Goal: Use online tool/utility: Use online tool/utility

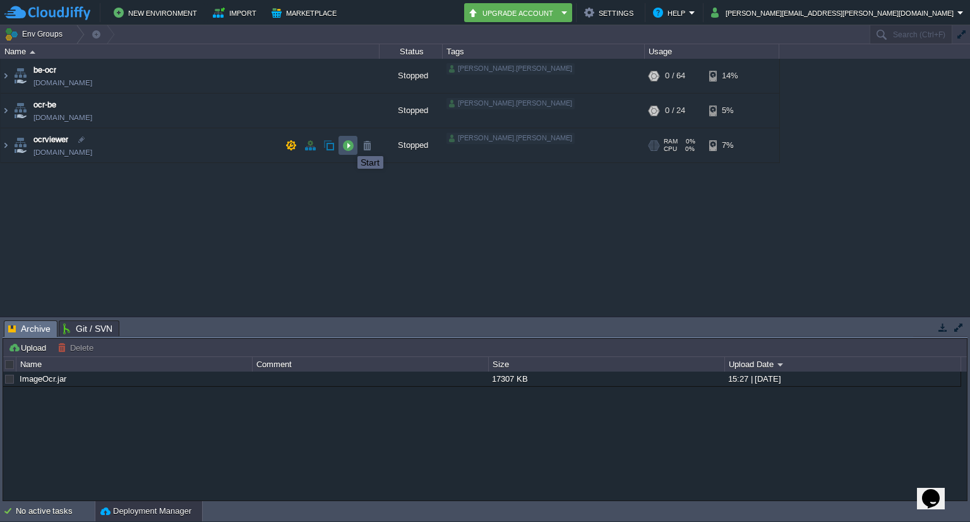
click at [348, 145] on button "button" at bounding box center [347, 145] width 11 height 11
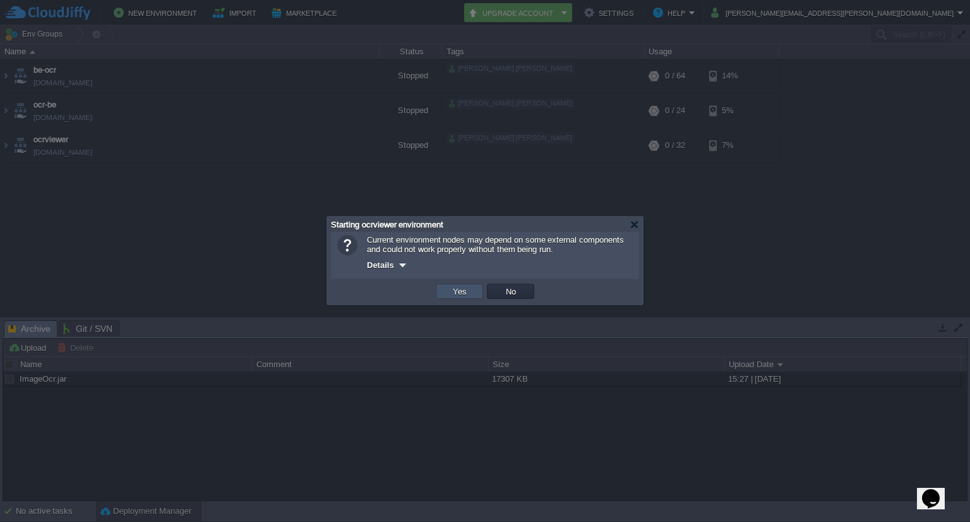
click at [464, 287] on button "Yes" at bounding box center [459, 291] width 21 height 11
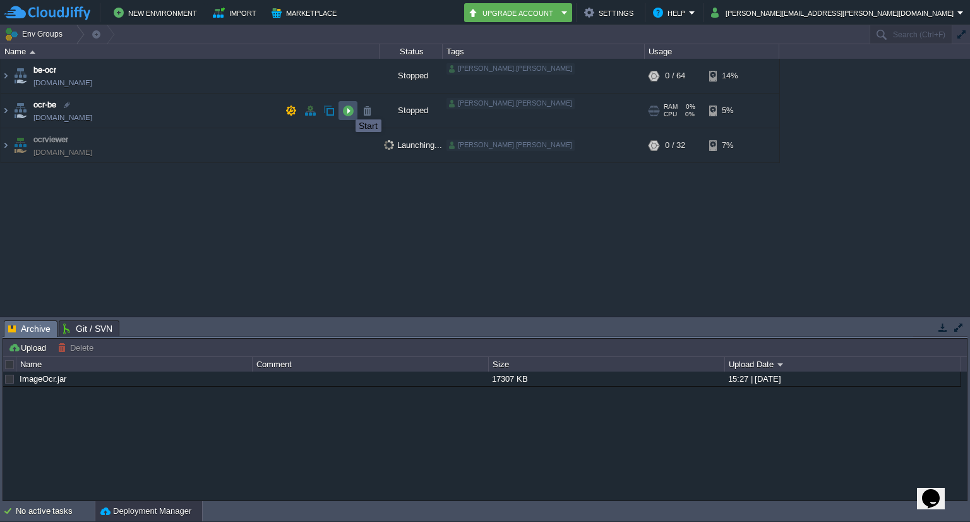
click at [346, 108] on button "button" at bounding box center [347, 110] width 11 height 11
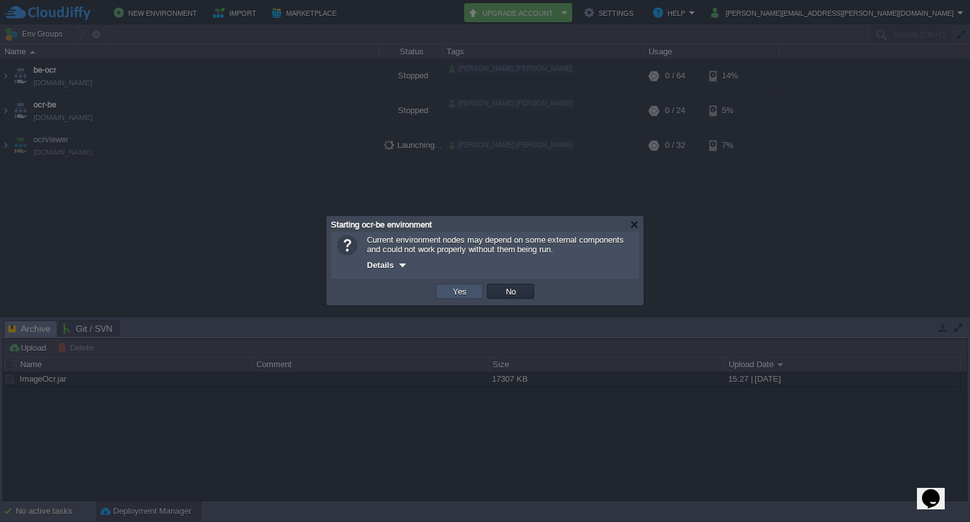
click at [455, 286] on button "Yes" at bounding box center [459, 291] width 21 height 11
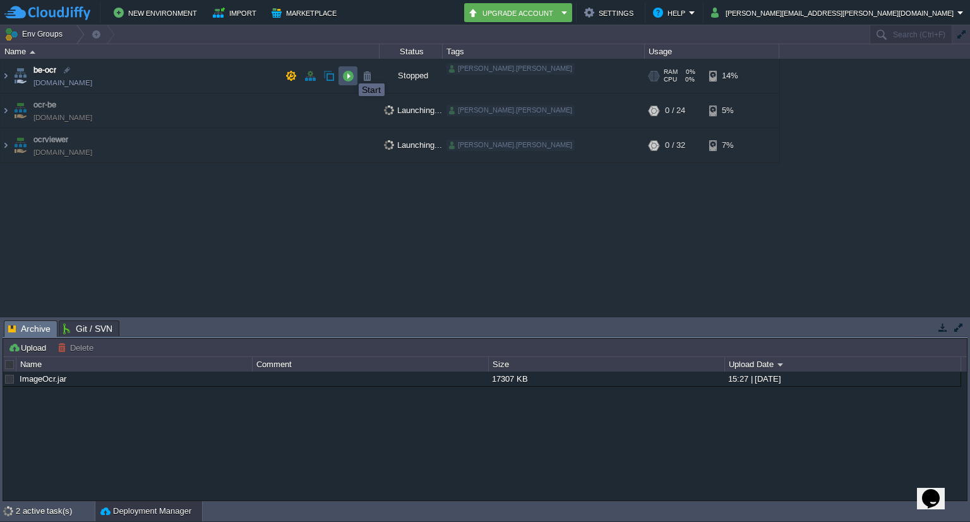
click at [349, 72] on button "button" at bounding box center [347, 75] width 11 height 11
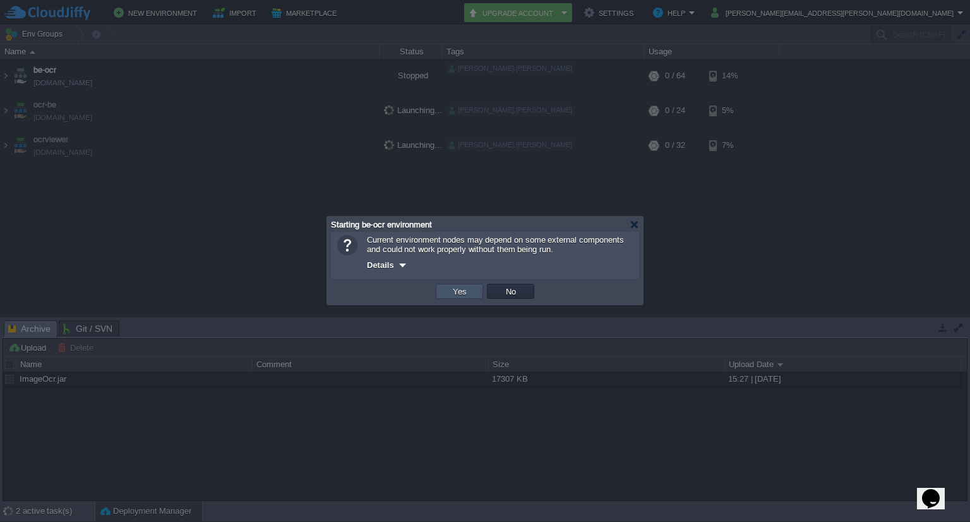
click at [457, 289] on button "Yes" at bounding box center [459, 291] width 21 height 11
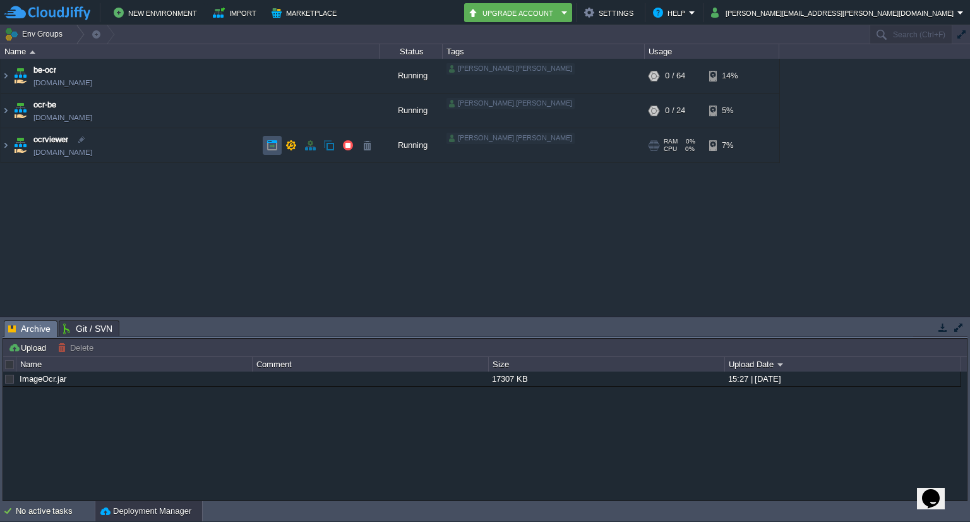
click at [272, 143] on button "button" at bounding box center [272, 145] width 11 height 11
click at [5, 69] on img at bounding box center [6, 76] width 10 height 34
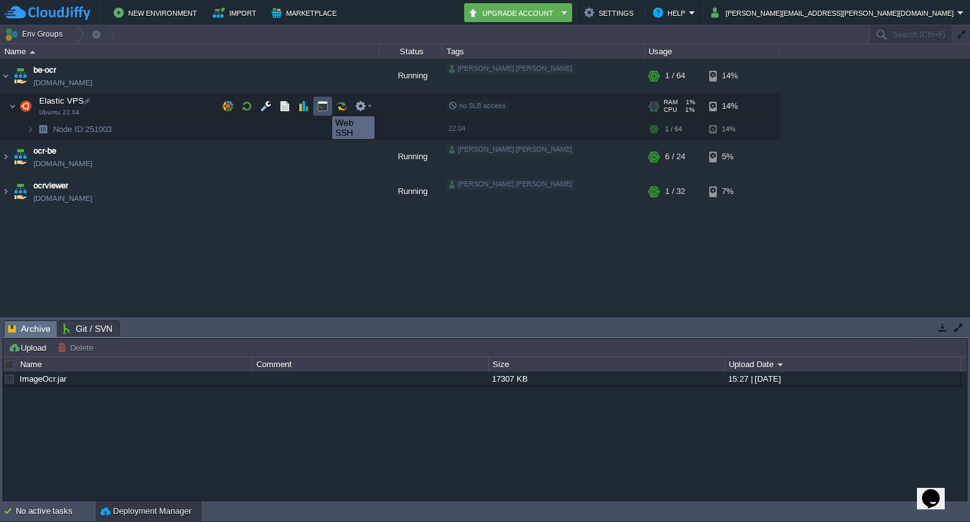
click at [323, 105] on button "button" at bounding box center [322, 105] width 11 height 11
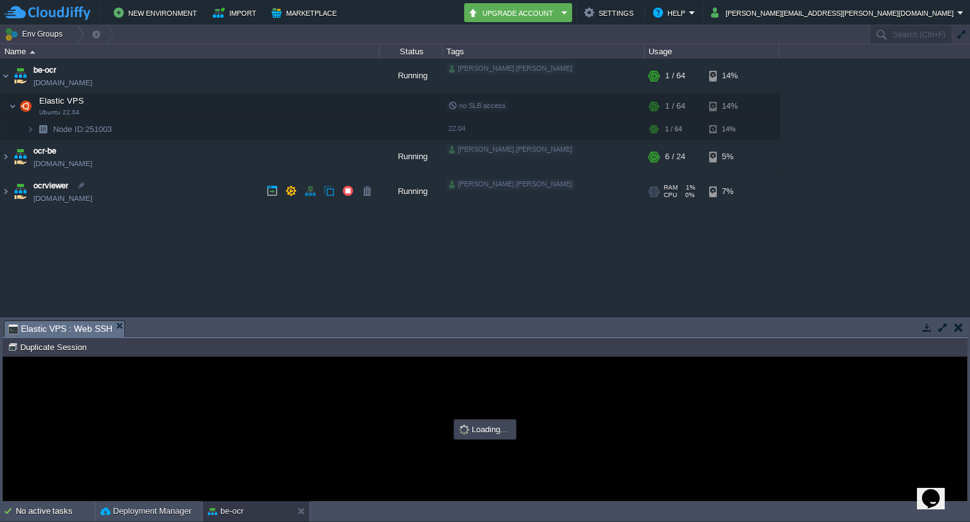
type input "#000000"
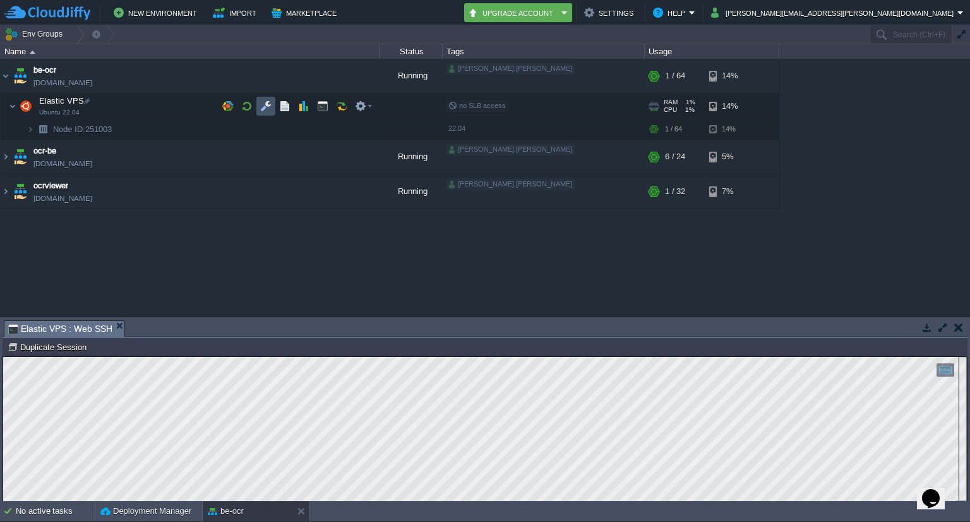
click at [270, 109] on button "button" at bounding box center [265, 105] width 11 height 11
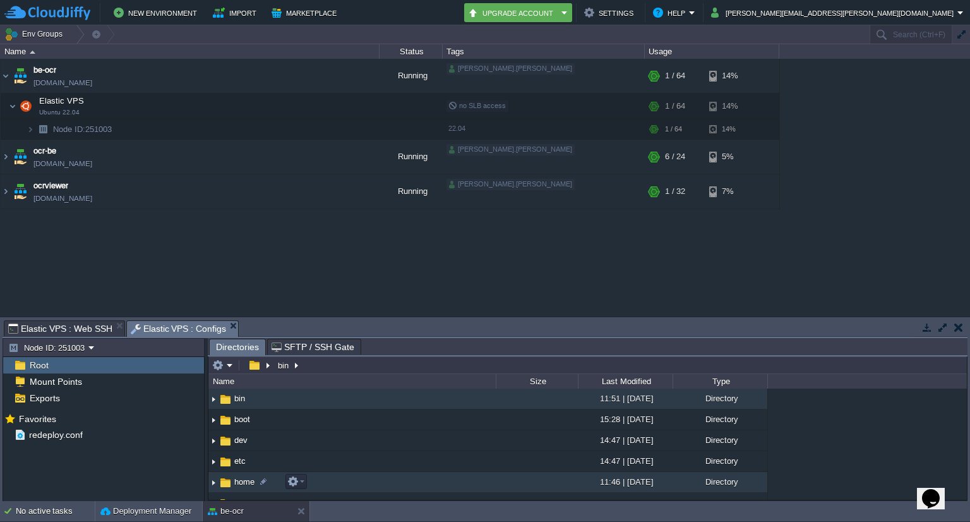
click at [236, 479] on span "home" at bounding box center [244, 481] width 24 height 11
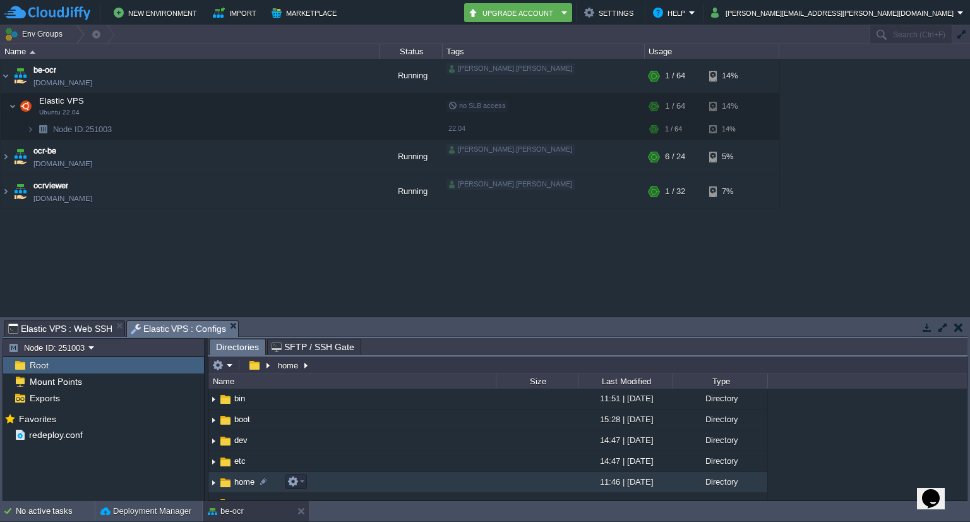
click at [236, 479] on span "home" at bounding box center [244, 481] width 24 height 11
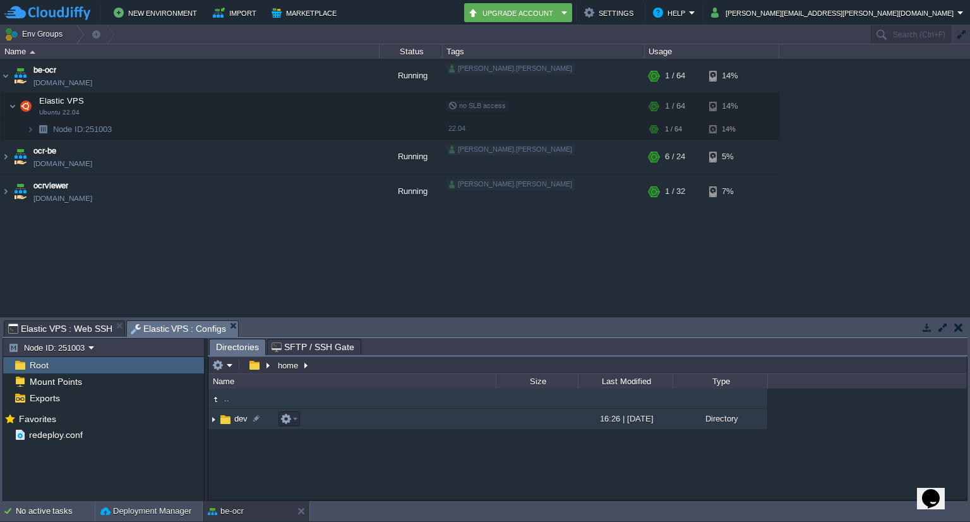
click at [227, 418] on img at bounding box center [226, 420] width 14 height 14
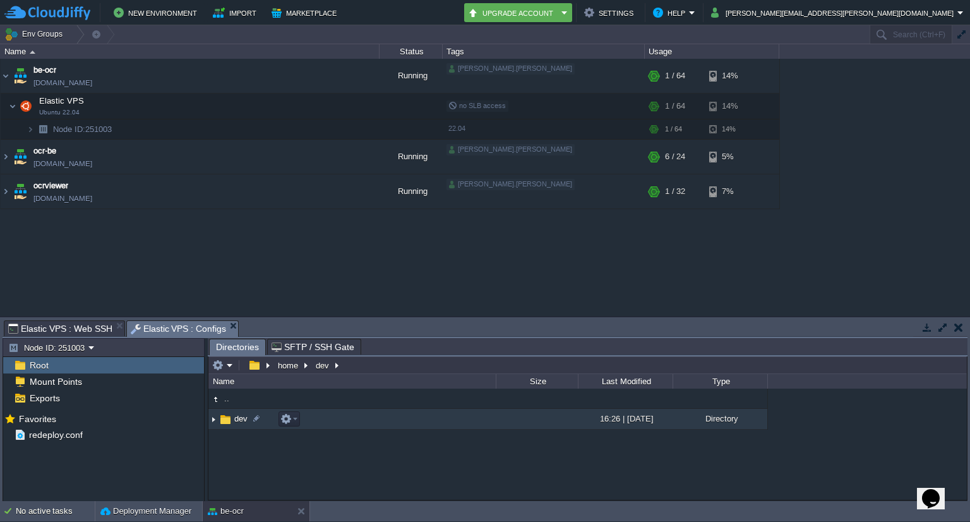
click at [227, 418] on img at bounding box center [226, 420] width 14 height 14
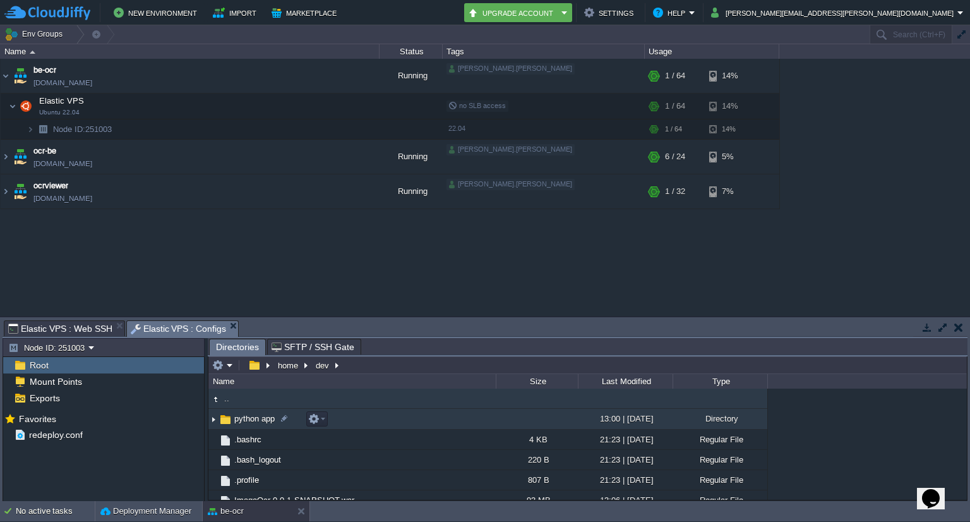
click at [227, 418] on img at bounding box center [226, 420] width 14 height 14
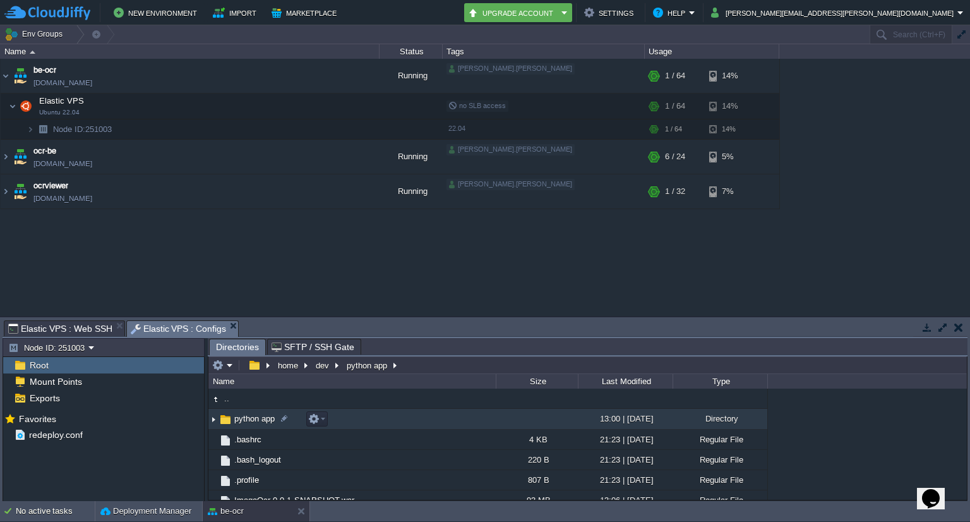
click at [227, 418] on img at bounding box center [226, 420] width 14 height 14
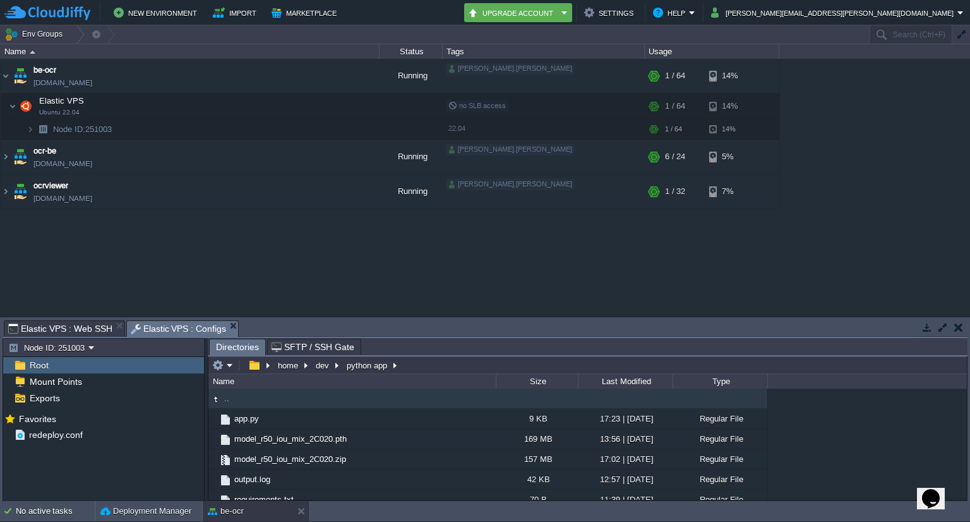
type input "/home/dev/python app"
click at [425, 368] on input "/home/dev/python app" at bounding box center [587, 365] width 759 height 18
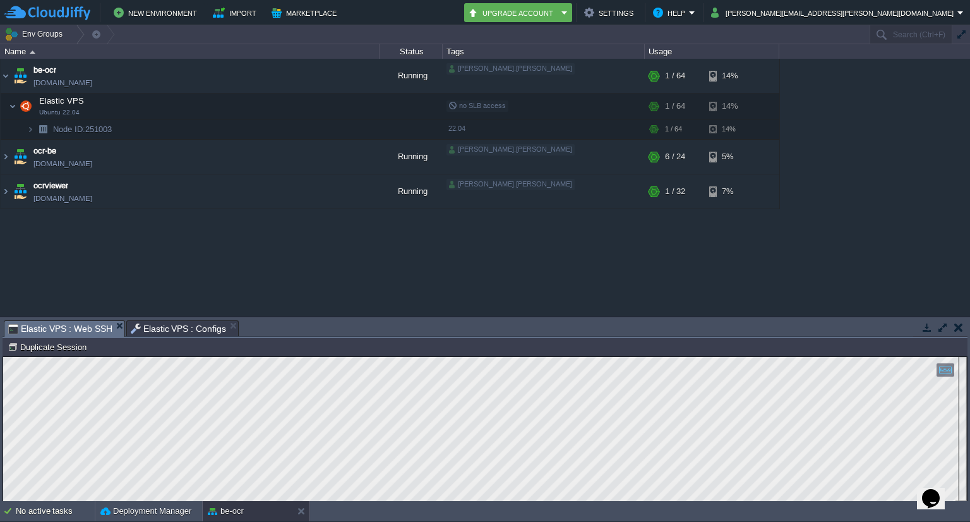
click at [91, 323] on span "Elastic VPS : Web SSH" at bounding box center [60, 329] width 104 height 16
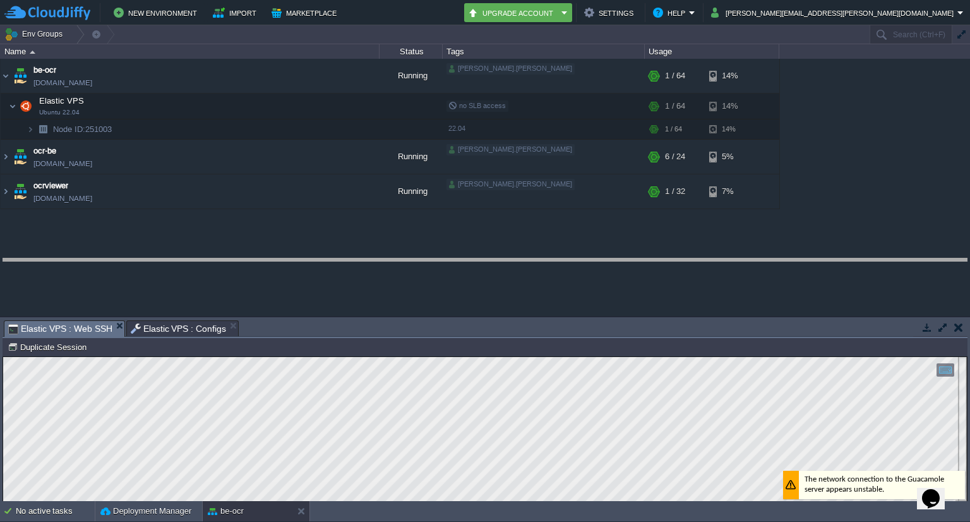
drag, startPoint x: 440, startPoint y: 333, endPoint x: 437, endPoint y: 270, distance: 62.6
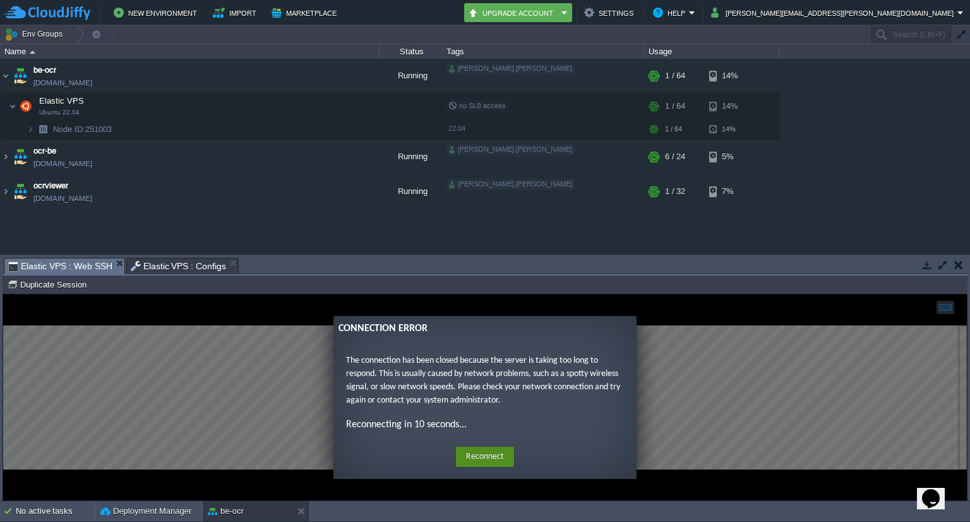
click at [483, 460] on button "Reconnect" at bounding box center [485, 457] width 58 height 20
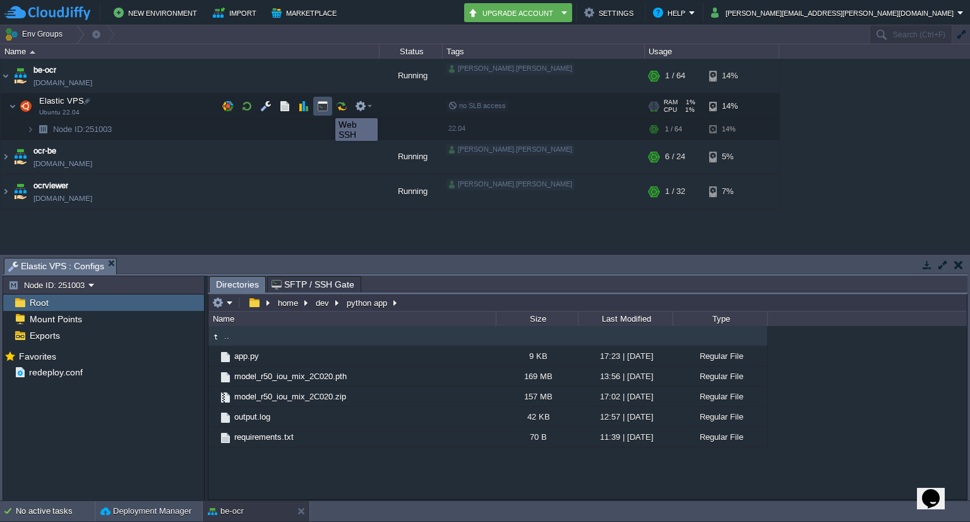
click at [326, 107] on button "button" at bounding box center [322, 105] width 11 height 11
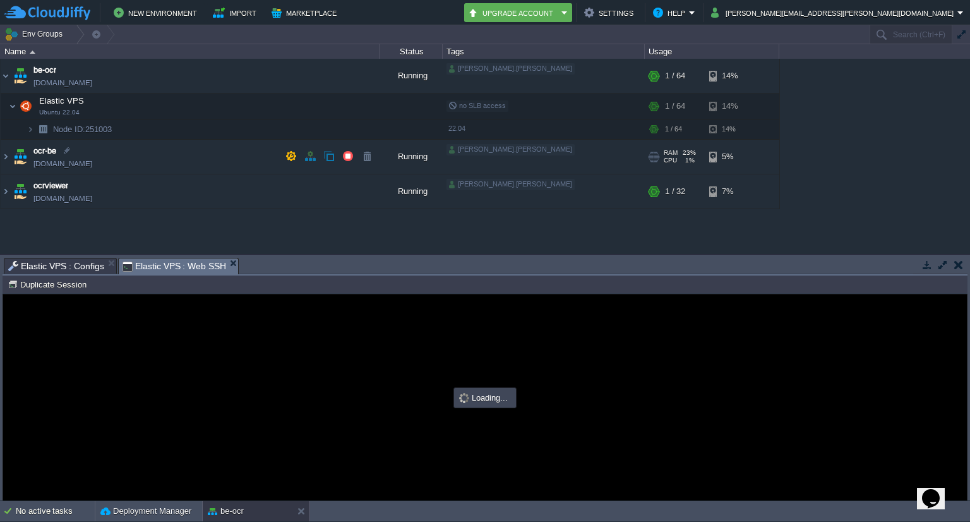
type input "#000000"
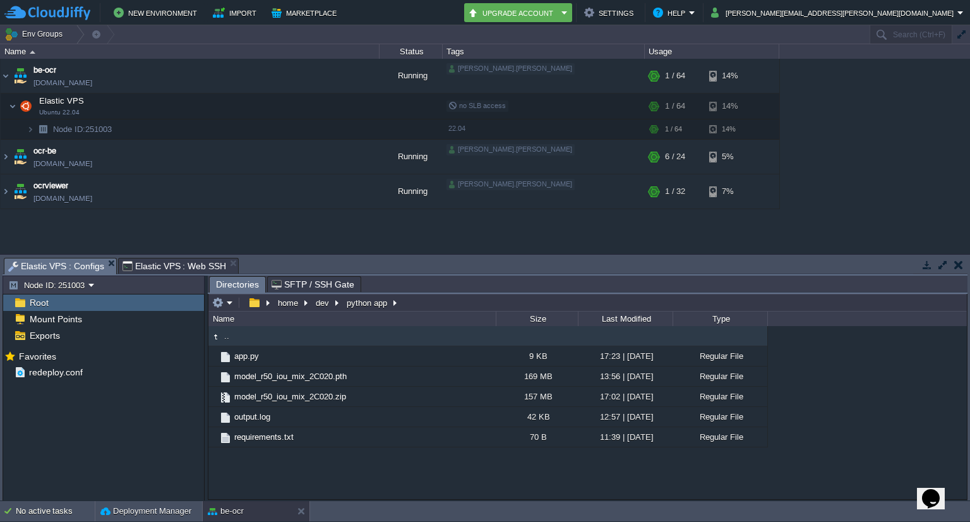
click at [73, 268] on span "Elastic VPS : Configs" at bounding box center [56, 266] width 96 height 16
type input "/home/dev/python app"
click at [443, 306] on input "/home/dev/python app" at bounding box center [587, 303] width 759 height 18
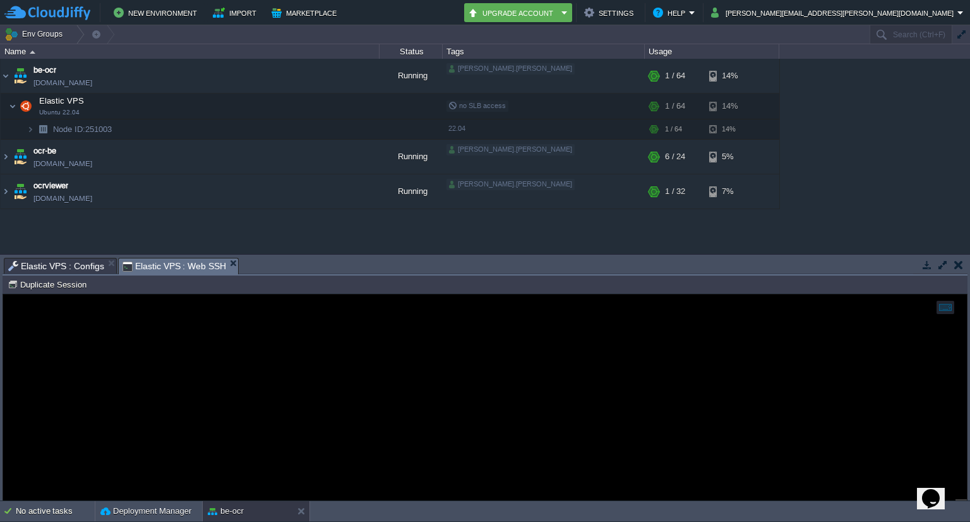
click at [179, 261] on span "Elastic VPS : Web SSH" at bounding box center [175, 266] width 104 height 16
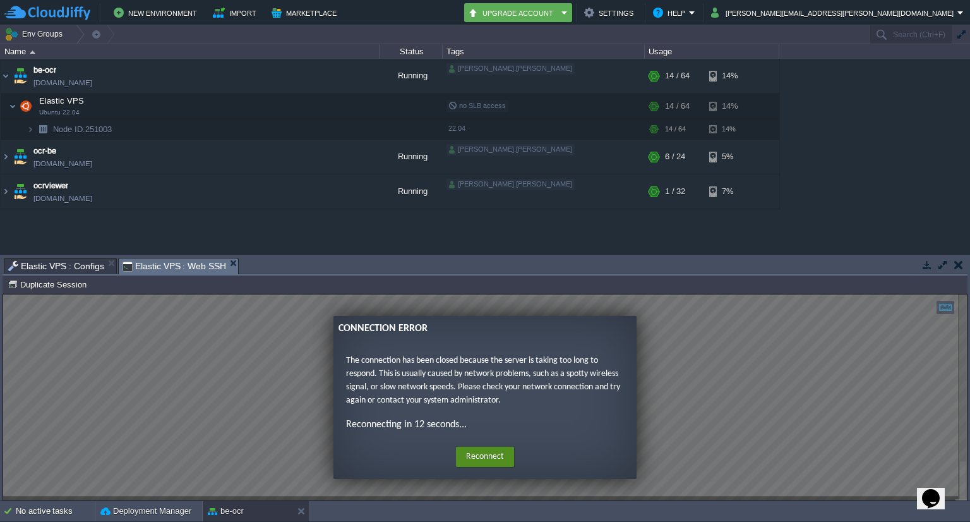
click at [485, 457] on button "Reconnect" at bounding box center [485, 457] width 58 height 20
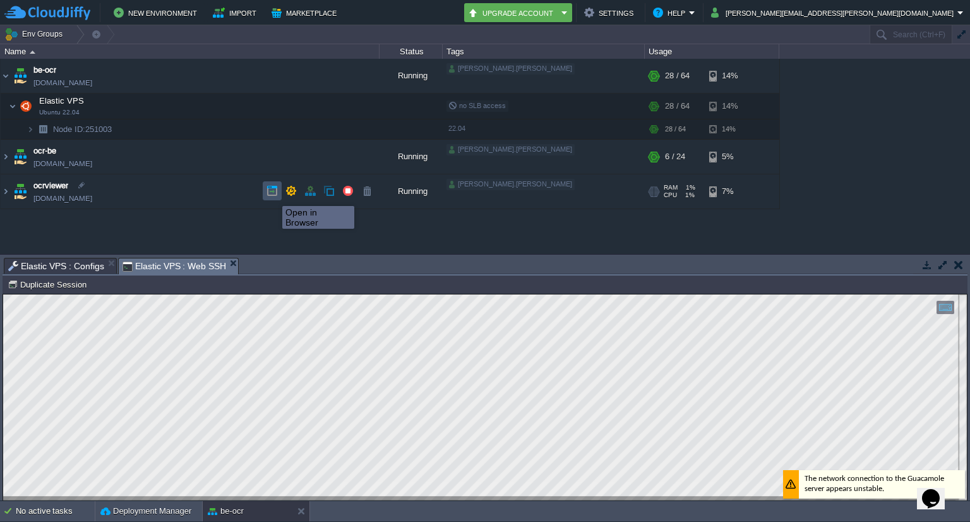
click at [273, 195] on button "button" at bounding box center [272, 190] width 11 height 11
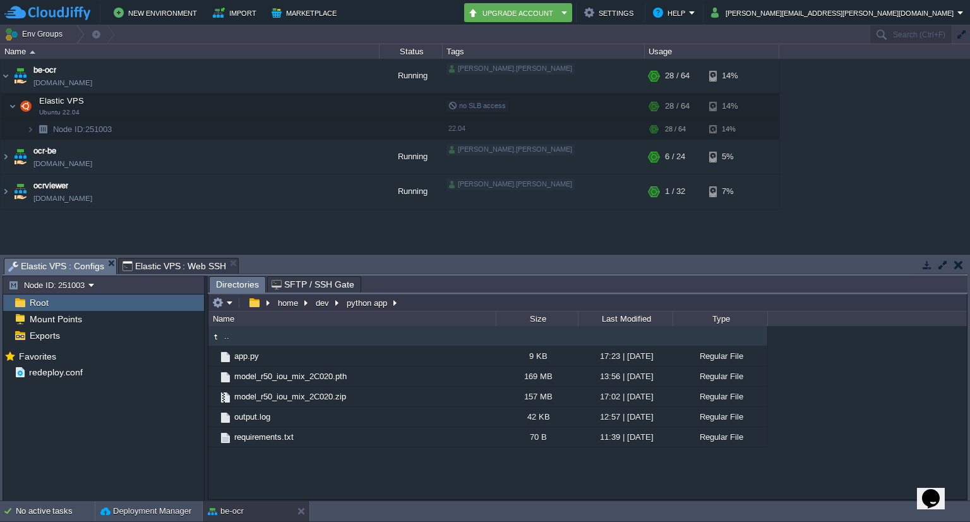
click at [76, 263] on span "Elastic VPS : Configs" at bounding box center [56, 266] width 96 height 16
click at [326, 305] on button "dev" at bounding box center [323, 302] width 18 height 11
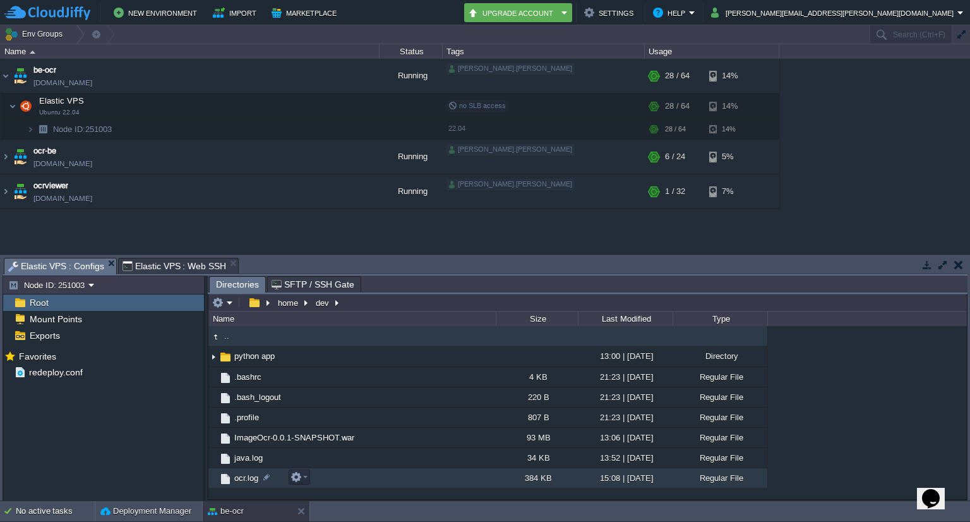
click at [239, 477] on span "ocr.log" at bounding box center [246, 478] width 28 height 11
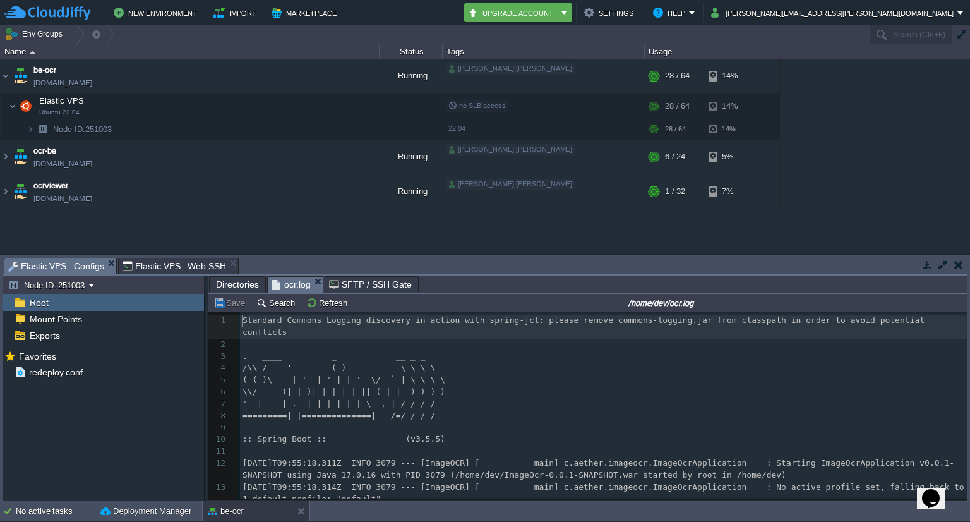
scroll to position [4, 0]
